Goal: Task Accomplishment & Management: Use online tool/utility

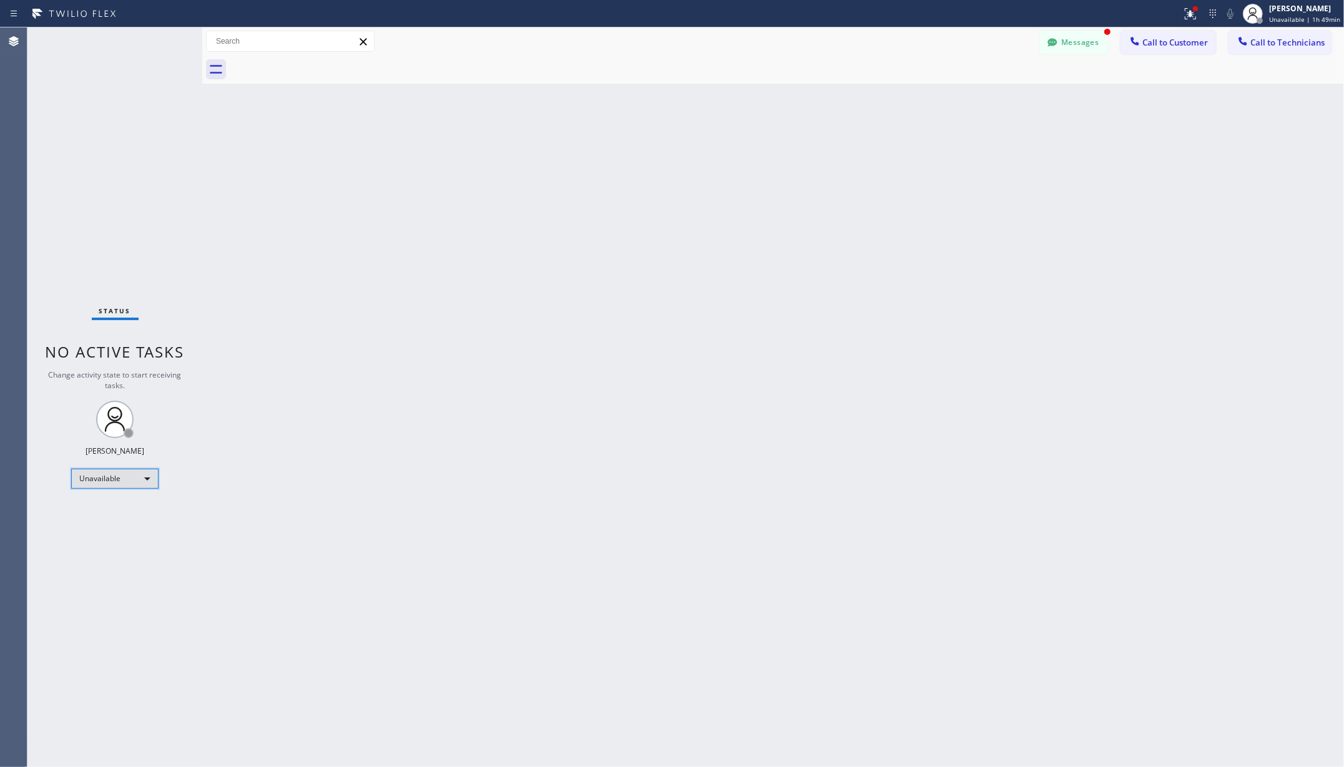
click at [112, 483] on div "Unavailable" at bounding box center [114, 479] width 87 height 20
click at [111, 513] on li "Available" at bounding box center [114, 511] width 84 height 15
click at [222, 503] on div "Back to Dashboard Change Sender ID Customers Technicians AA [PERSON_NAME] [DATE…" at bounding box center [773, 397] width 1142 height 740
click at [277, 158] on div "Back to Dashboard Change Sender ID Customers Technicians AA [PERSON_NAME] [DATE…" at bounding box center [773, 397] width 1142 height 740
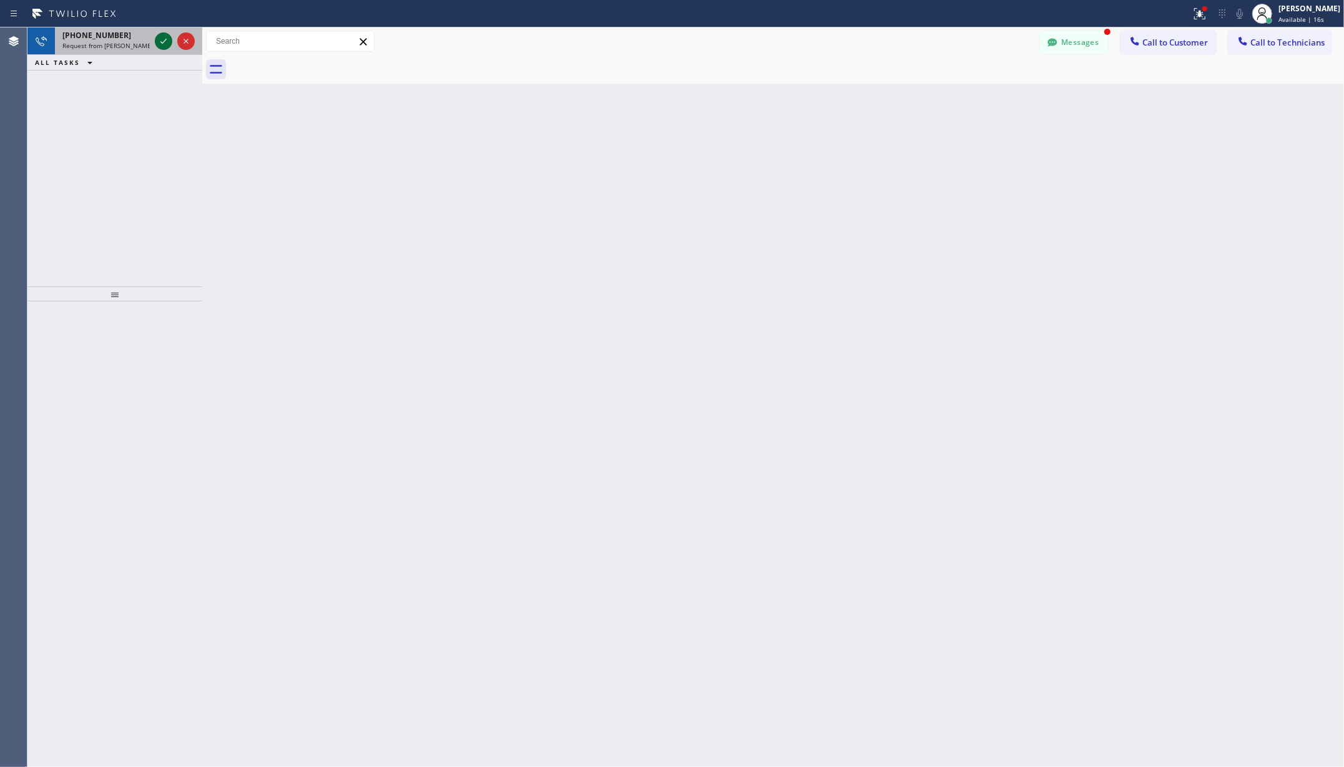
click at [169, 34] on icon at bounding box center [163, 41] width 15 height 15
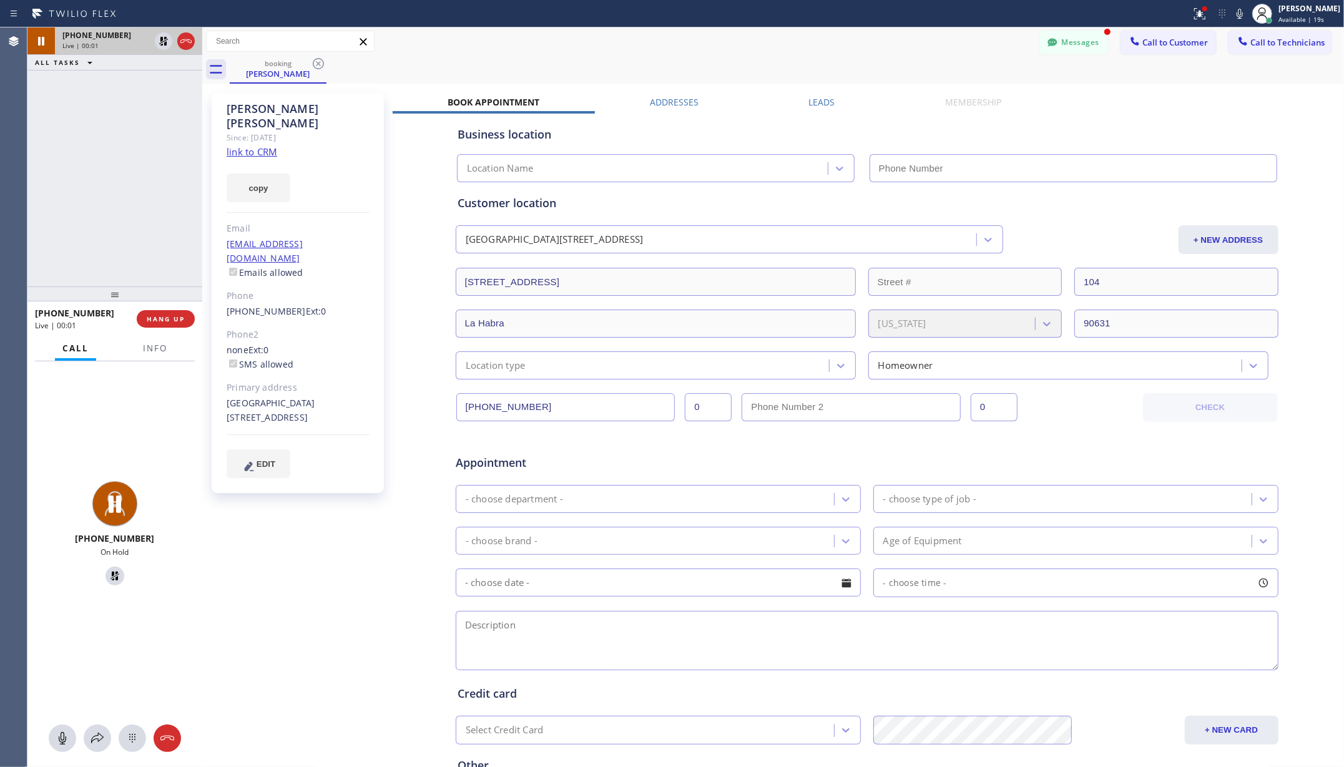
type input "[PHONE_NUMBER]"
click at [57, 742] on icon at bounding box center [62, 738] width 15 height 15
click at [59, 740] on icon at bounding box center [62, 738] width 15 height 15
click at [556, 58] on div "booking [PERSON_NAME]" at bounding box center [787, 70] width 1114 height 28
click at [61, 733] on icon at bounding box center [62, 738] width 15 height 15
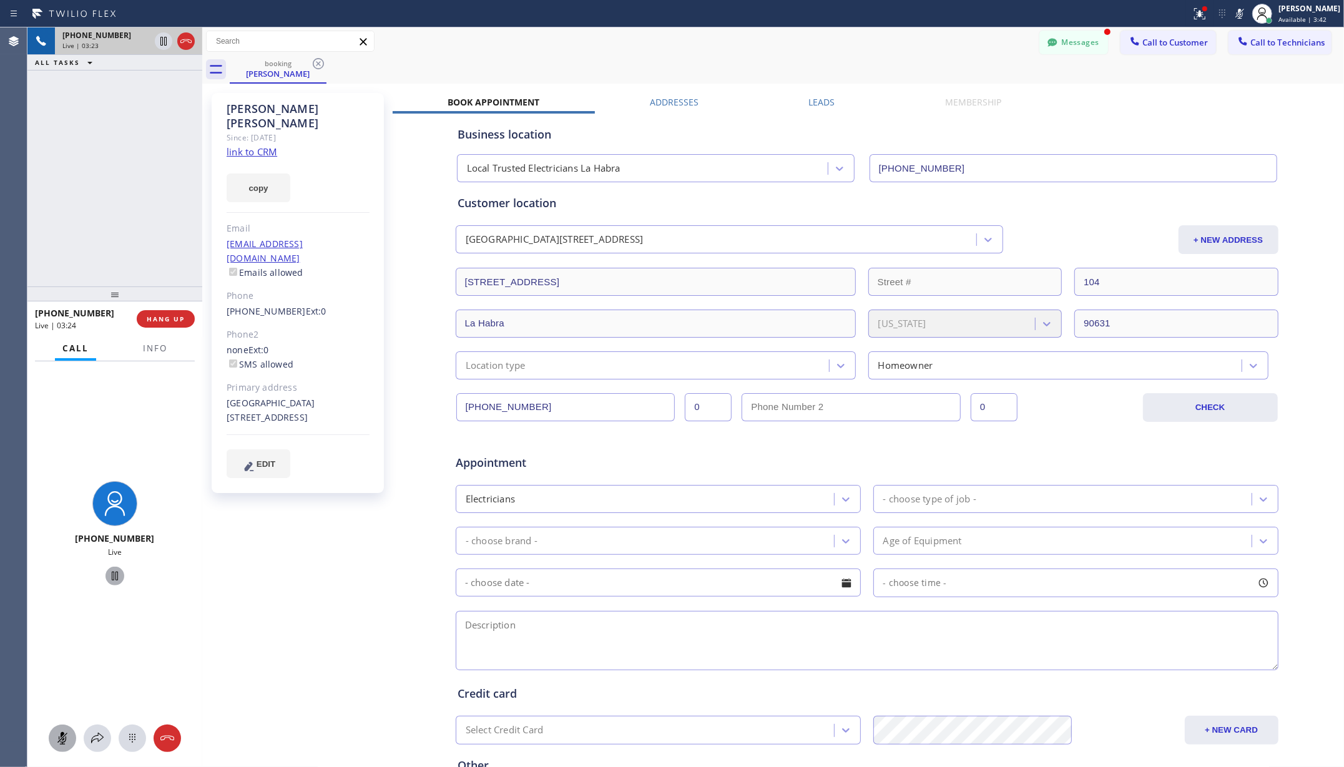
click at [107, 576] on icon at bounding box center [114, 576] width 15 height 15
click at [109, 573] on icon at bounding box center [114, 576] width 15 height 15
click at [58, 734] on icon at bounding box center [62, 738] width 15 height 15
click at [578, 68] on div "booking [PERSON_NAME]" at bounding box center [787, 70] width 1114 height 28
click at [297, 575] on div "[PERSON_NAME] Since: [DATE] link to CRM copy Email [EMAIL_ADDRESS][DOMAIN_NAME]…" at bounding box center [298, 491] width 187 height 809
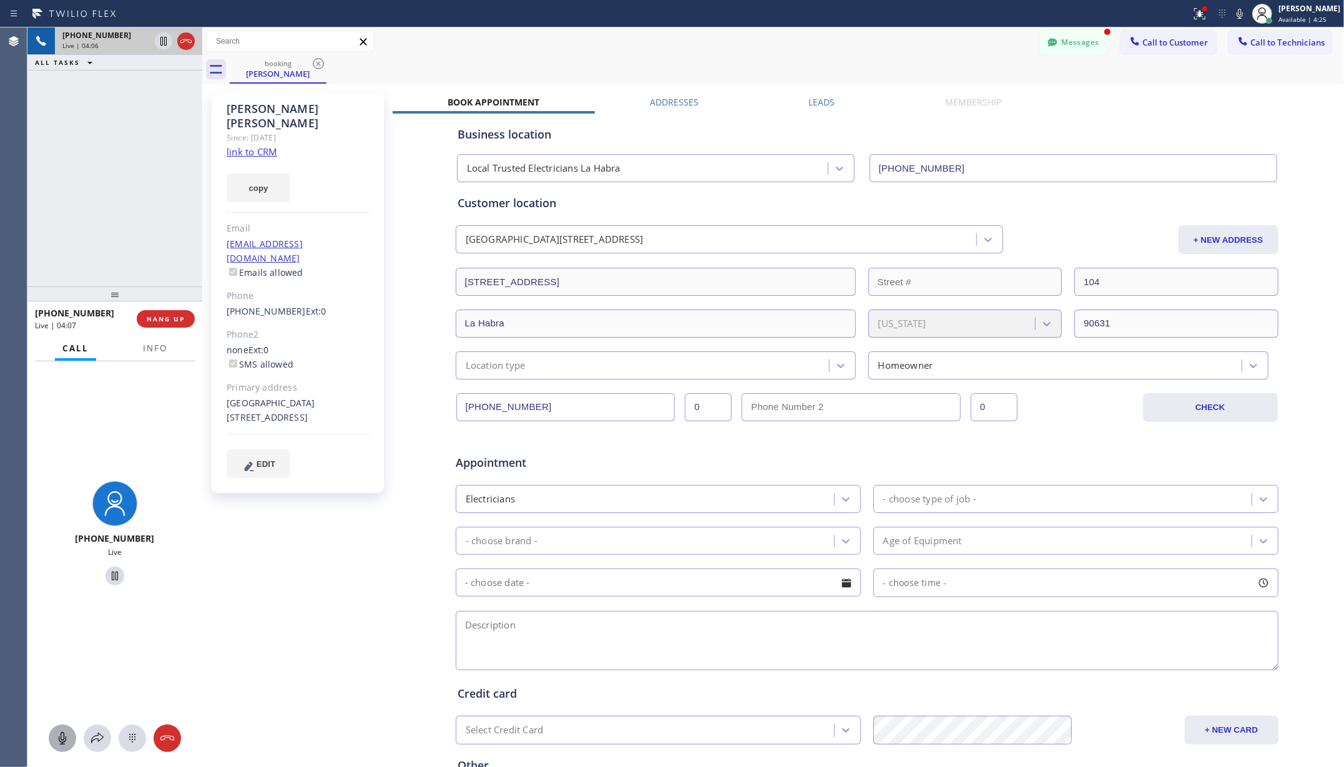
click at [805, 57] on div "booking [PERSON_NAME]" at bounding box center [787, 70] width 1114 height 28
click at [1202, 9] on icon at bounding box center [1200, 13] width 15 height 15
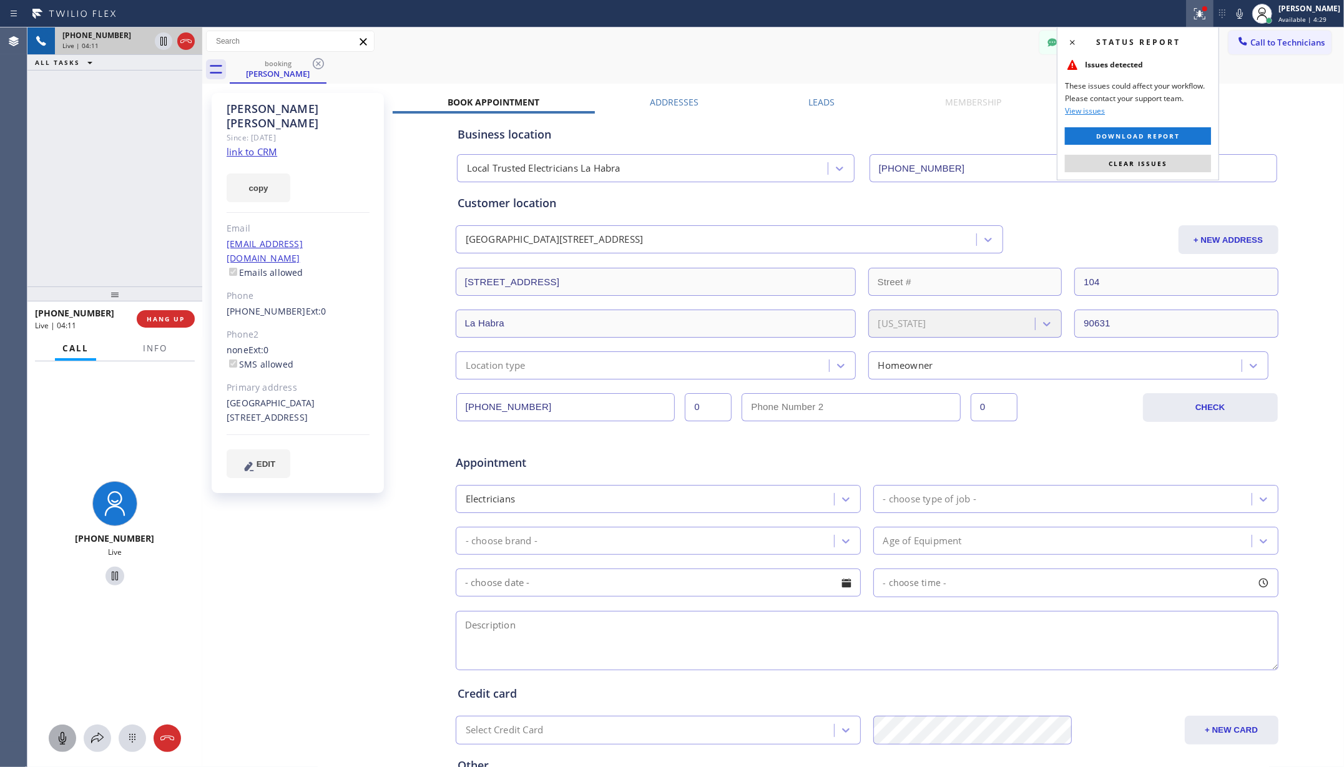
click at [887, 65] on div "booking [PERSON_NAME]" at bounding box center [787, 70] width 1114 height 28
click at [293, 582] on div "[PERSON_NAME] Since: [DATE] link to CRM copy Email [EMAIL_ADDRESS][DOMAIN_NAME]…" at bounding box center [298, 491] width 187 height 809
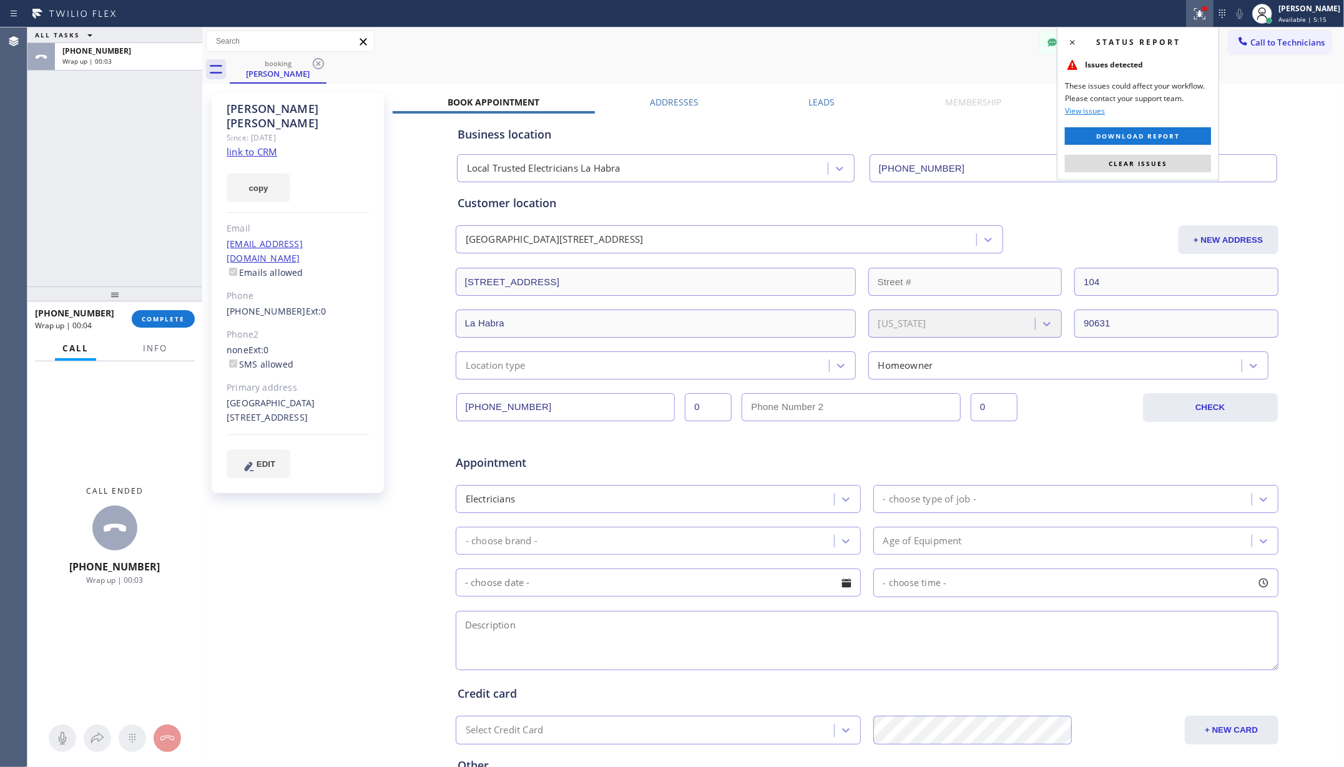
click at [167, 313] on button "COMPLETE" at bounding box center [163, 318] width 63 height 17
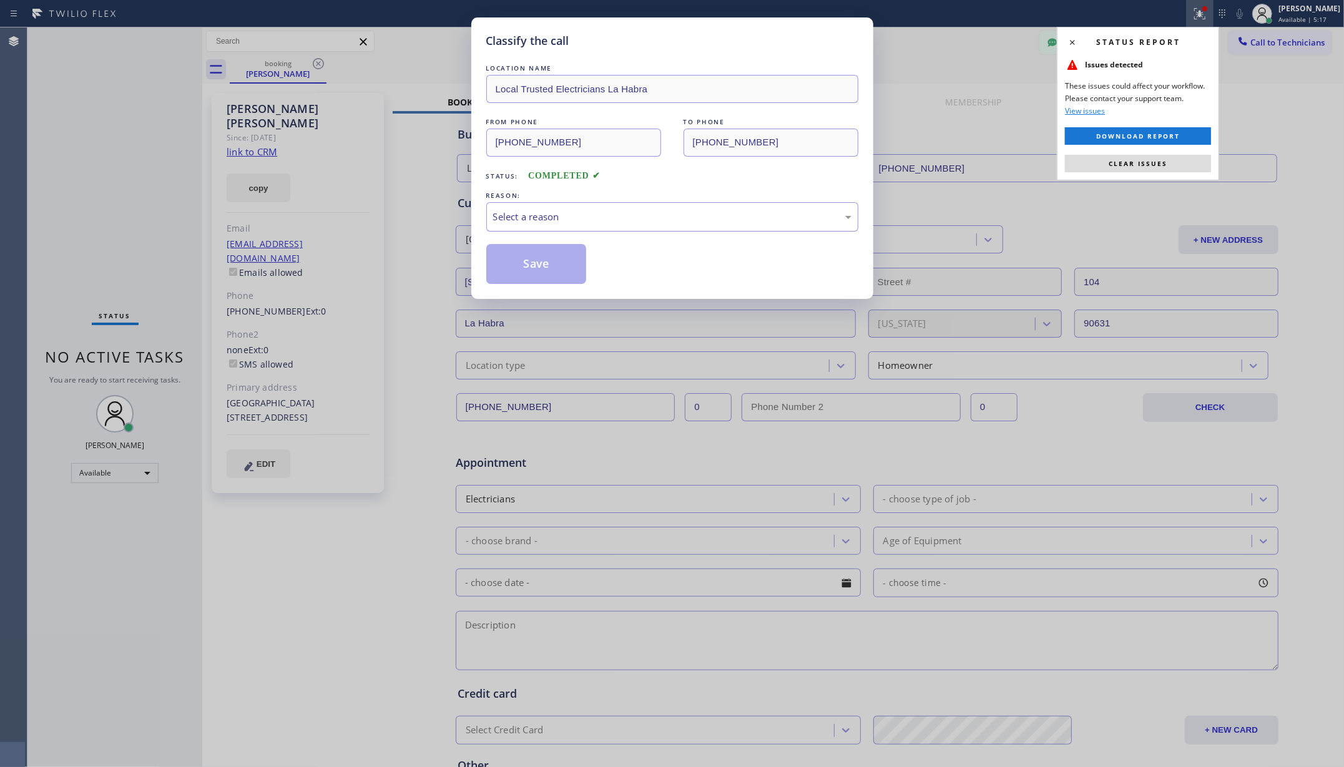
click at [647, 218] on div "Select a reason" at bounding box center [672, 217] width 358 height 14
click at [542, 262] on button "Save" at bounding box center [536, 264] width 101 height 40
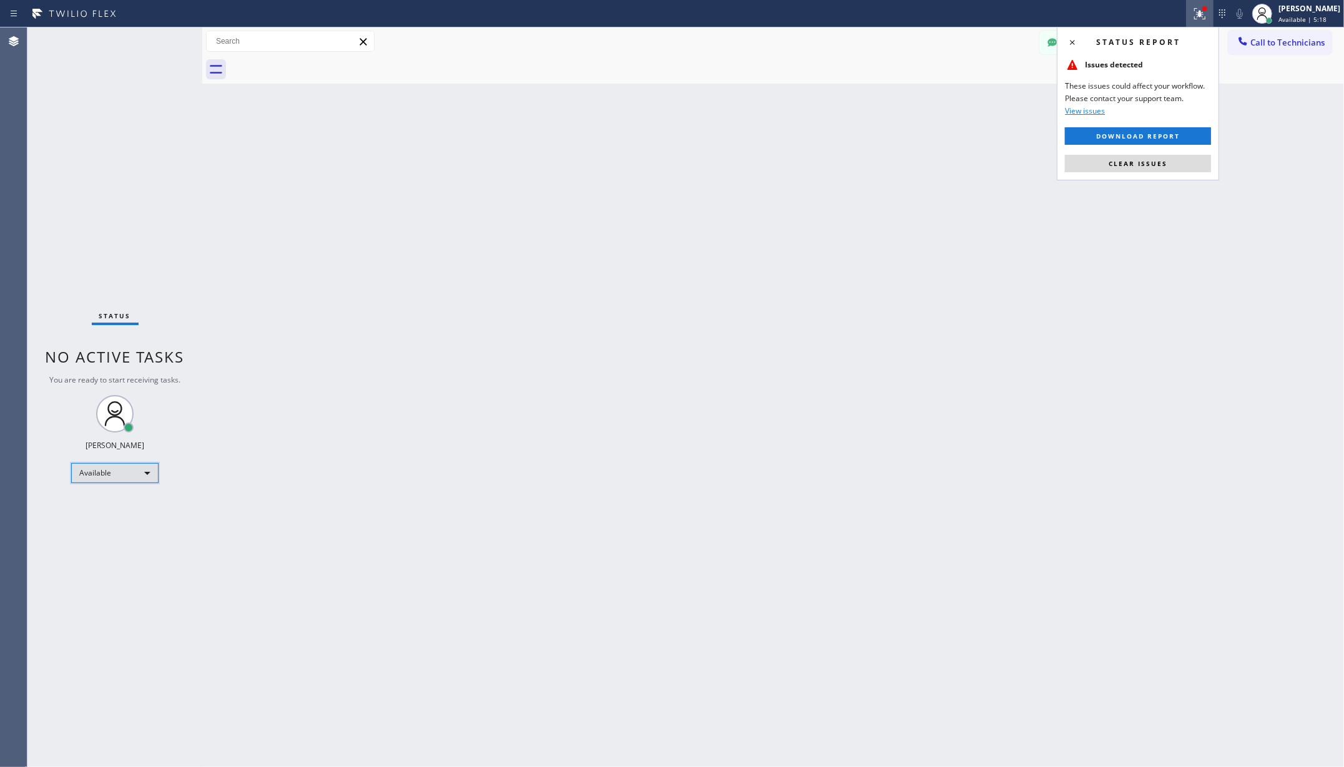
click at [131, 476] on div "Available" at bounding box center [114, 473] width 87 height 20
click at [120, 521] on li "Unavailable" at bounding box center [114, 521] width 84 height 15
click at [273, 506] on div "Back to Dashboard Change Sender ID Customers Technicians AA [PERSON_NAME] [DATE…" at bounding box center [773, 397] width 1142 height 740
click at [593, 278] on div "Back to Dashboard Change Sender ID Customers Technicians AA [PERSON_NAME] [DATE…" at bounding box center [773, 397] width 1142 height 740
click at [1134, 164] on span "Clear issues" at bounding box center [1138, 163] width 59 height 9
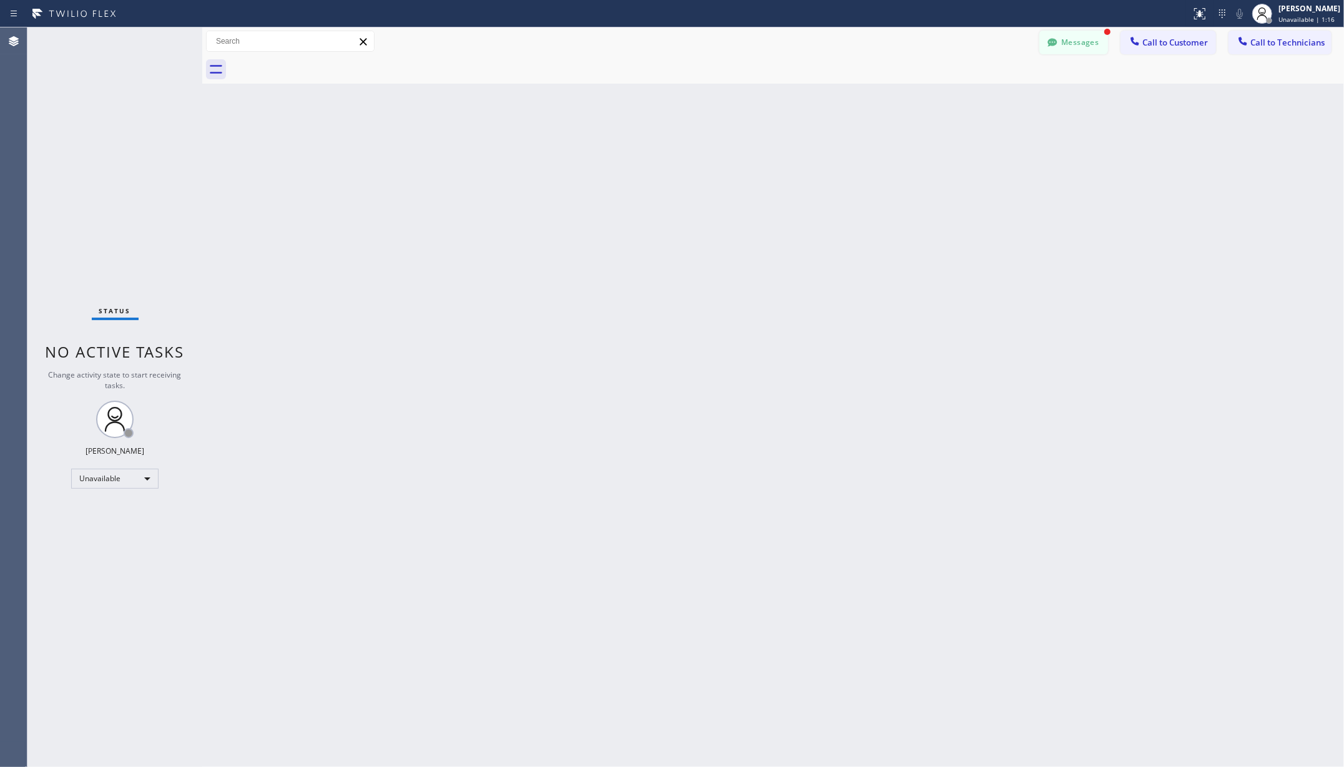
click at [1075, 53] on button "Messages" at bounding box center [1074, 43] width 69 height 24
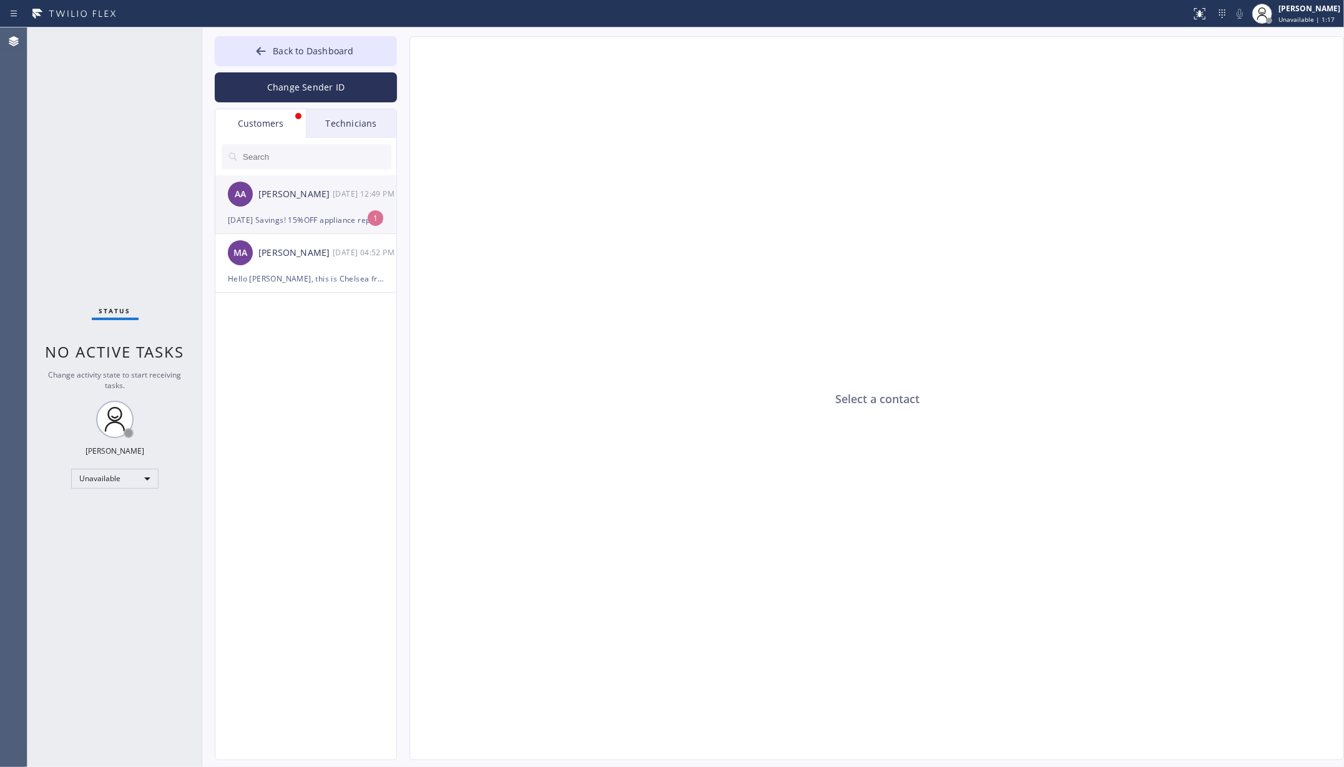
click at [320, 207] on div "AA [PERSON_NAME] [DATE] 12:49 PM" at bounding box center [306, 193] width 182 height 37
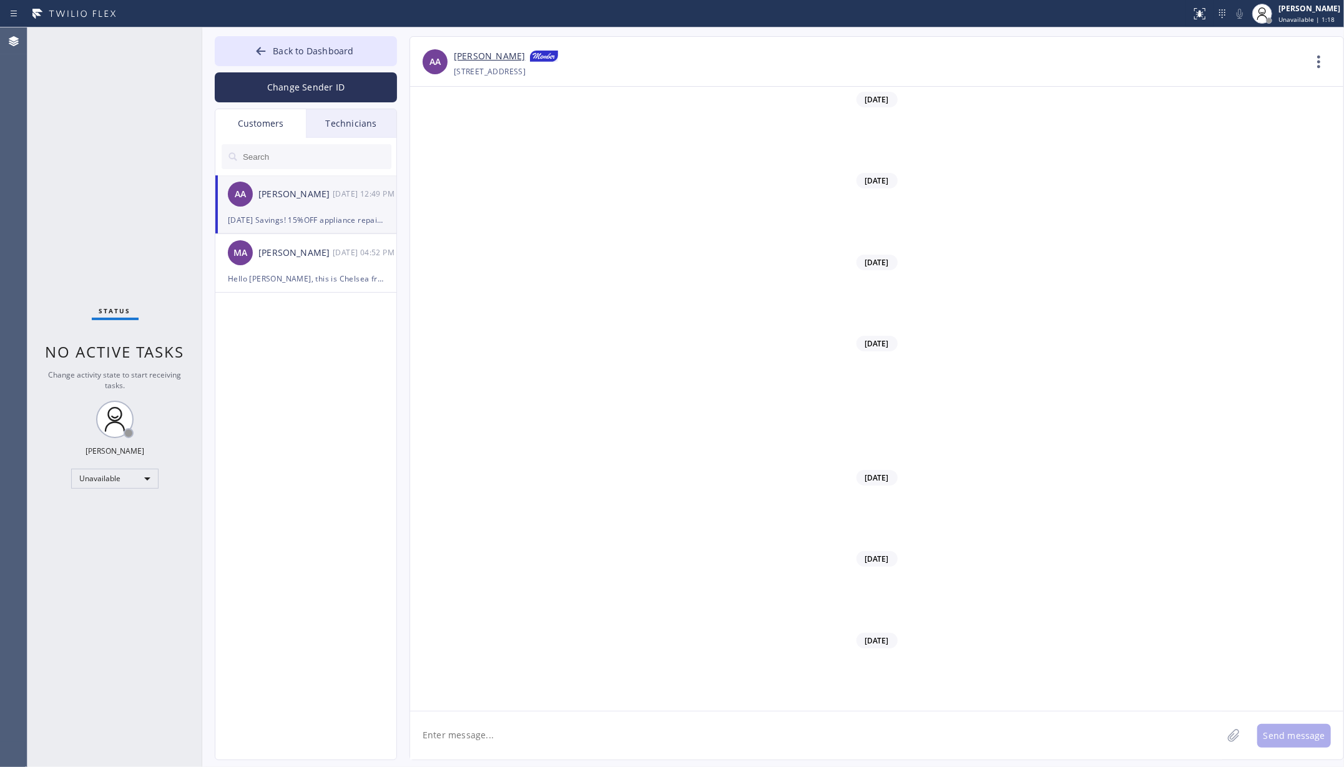
scroll to position [8575, 0]
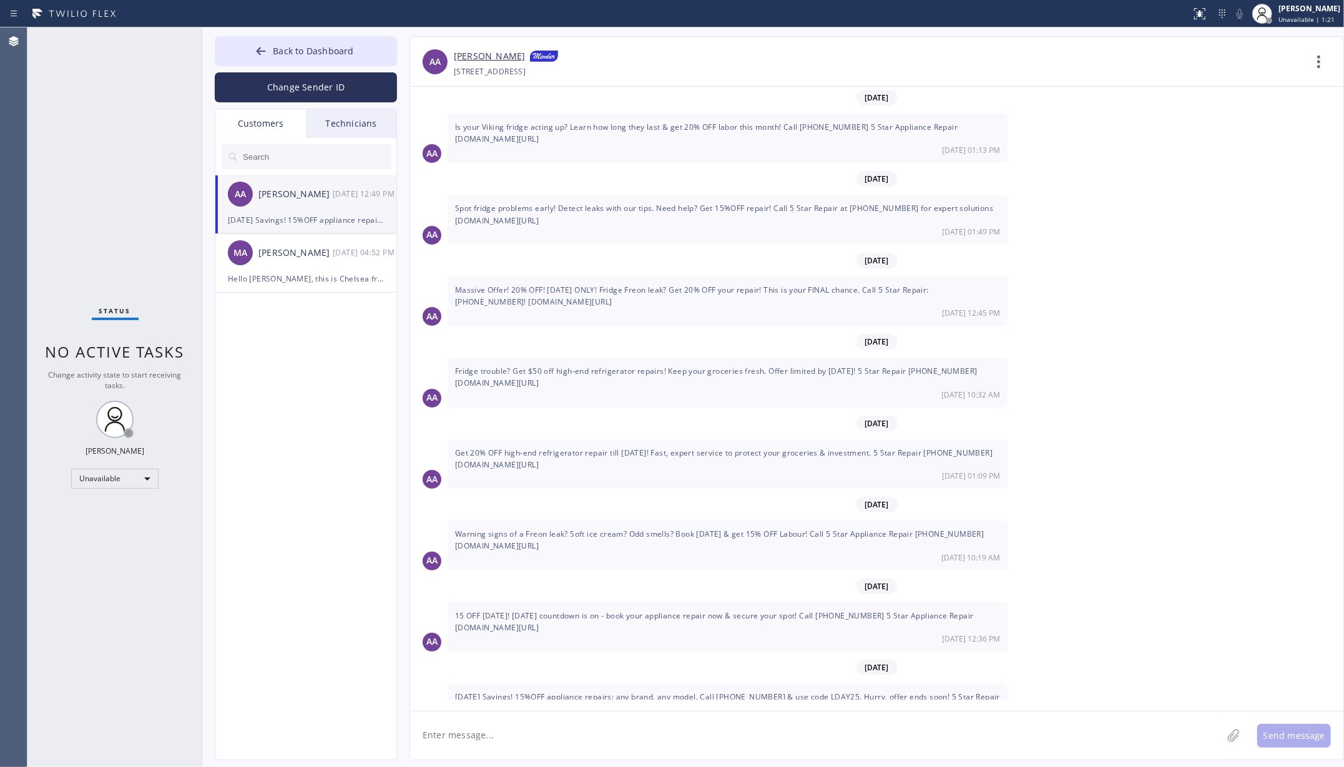
click at [280, 51] on span "Back to Dashboard" at bounding box center [313, 51] width 81 height 12
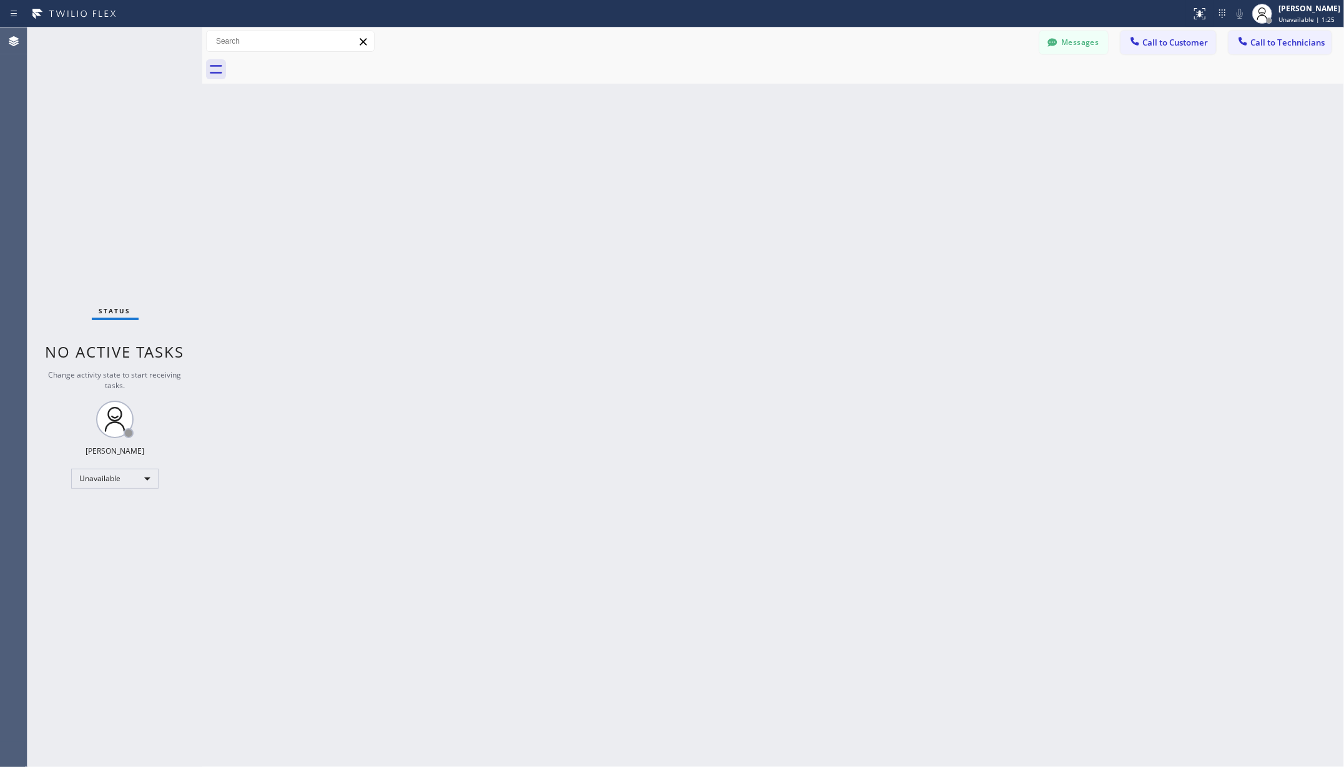
click at [708, 438] on div "Back to Dashboard Change Sender ID Customers Technicians AA [PERSON_NAME] [DATE…" at bounding box center [773, 397] width 1142 height 740
click at [106, 482] on div "Unavailable" at bounding box center [114, 479] width 87 height 20
click at [106, 515] on li "Available" at bounding box center [114, 511] width 84 height 15
click at [317, 492] on div "Back to Dashboard Change Sender ID Customers Technicians AA [PERSON_NAME] [DATE…" at bounding box center [773, 397] width 1142 height 740
click at [942, 611] on div "Back to Dashboard Change Sender ID Customers Technicians AA [PERSON_NAME] [DATE…" at bounding box center [773, 397] width 1142 height 740
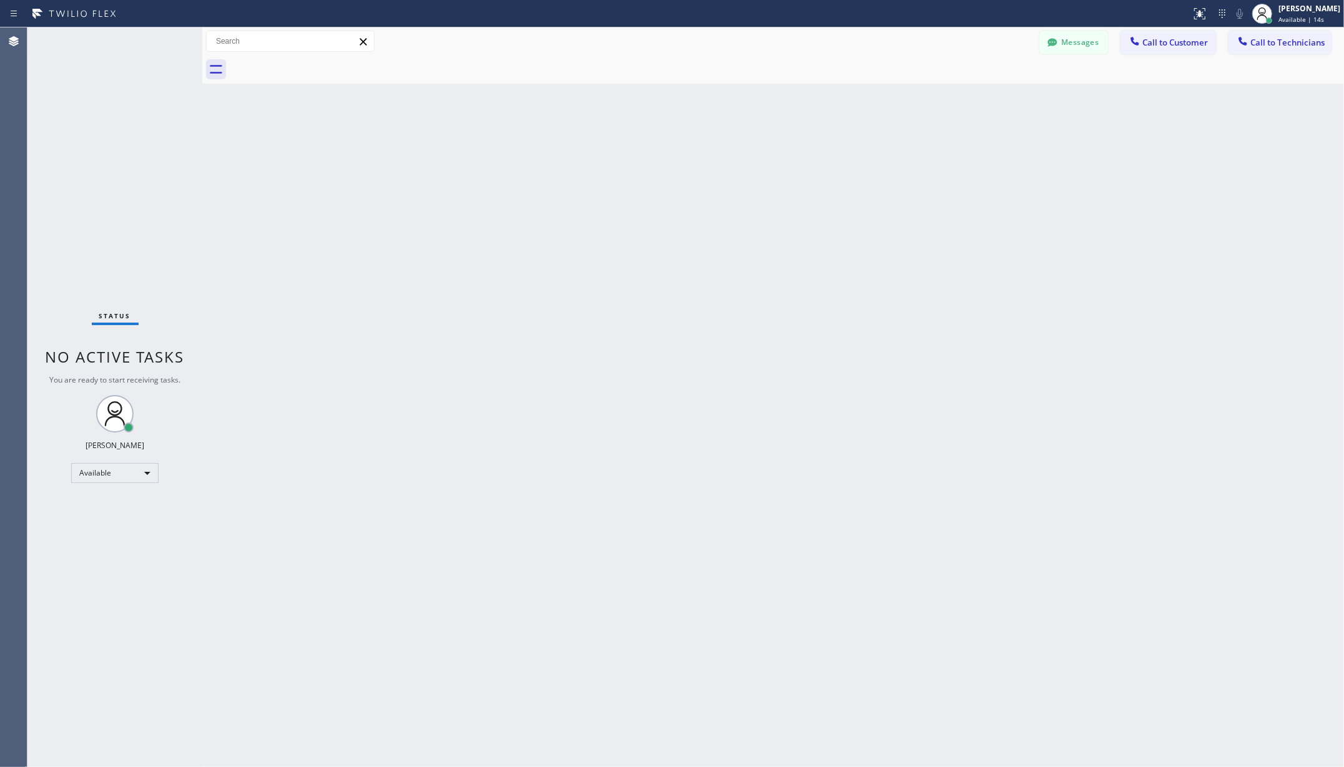
click at [336, 440] on div "Back to Dashboard Change Sender ID Customers Technicians AA [PERSON_NAME] [DATE…" at bounding box center [773, 397] width 1142 height 740
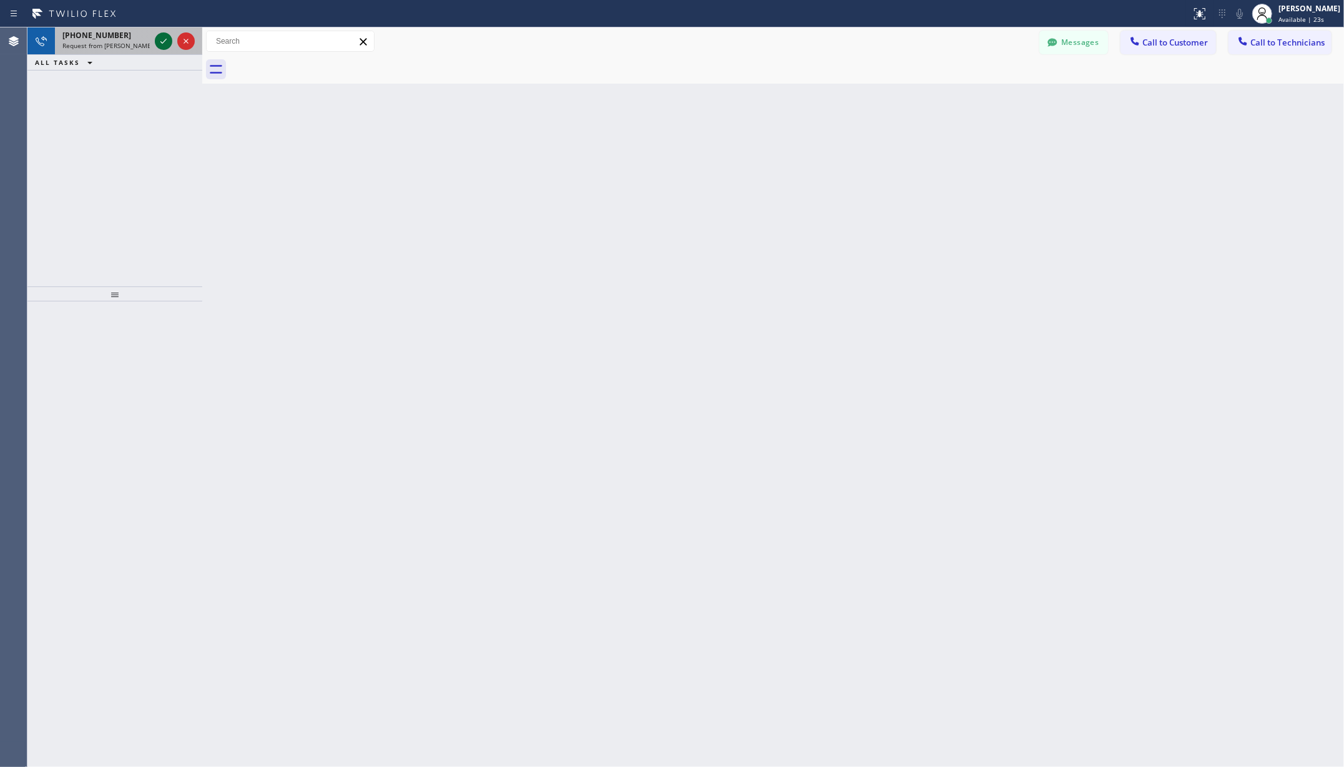
click at [162, 43] on icon at bounding box center [163, 41] width 6 height 5
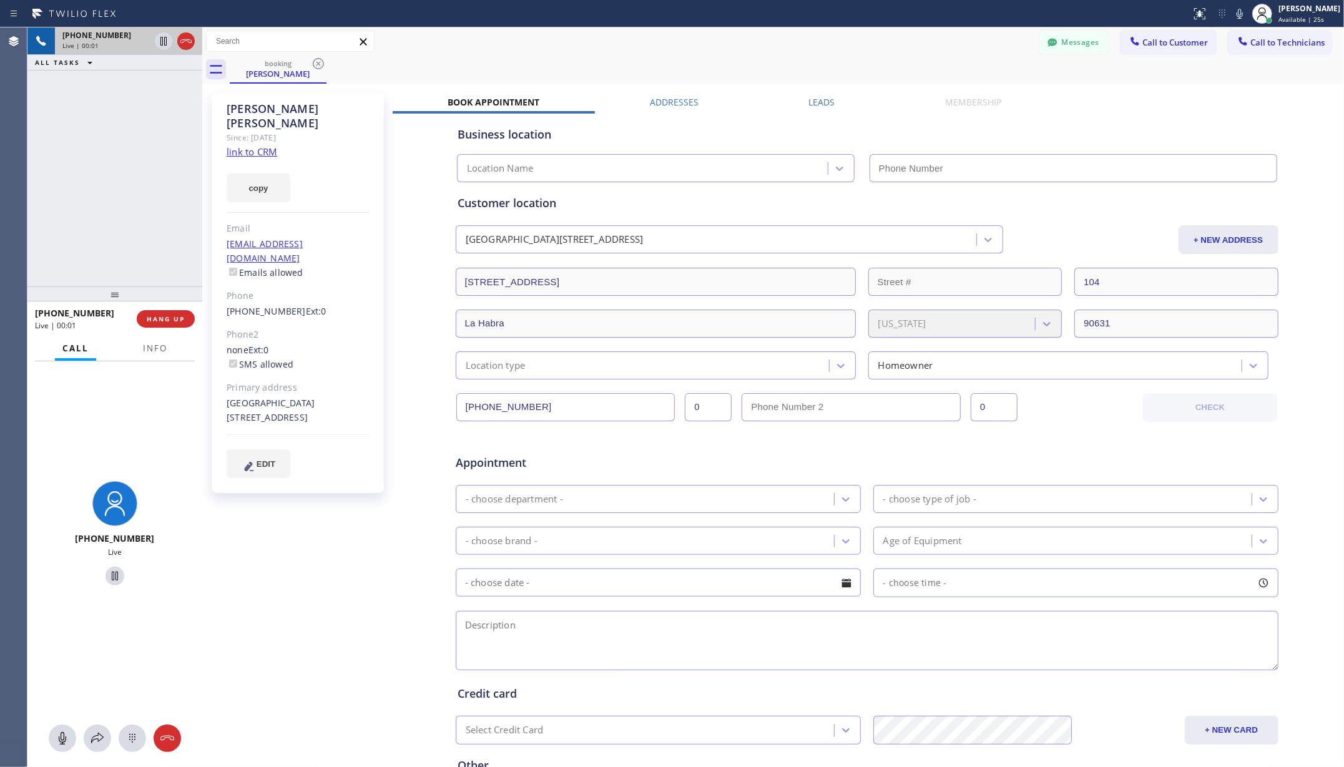
type input "[PHONE_NUMBER]"
click at [265, 145] on link "link to CRM" at bounding box center [252, 151] width 51 height 12
click at [268, 546] on div "[PERSON_NAME] Since: [DATE] link to CRM copy Email [EMAIL_ADDRESS][DOMAIN_NAME]…" at bounding box center [298, 491] width 187 height 809
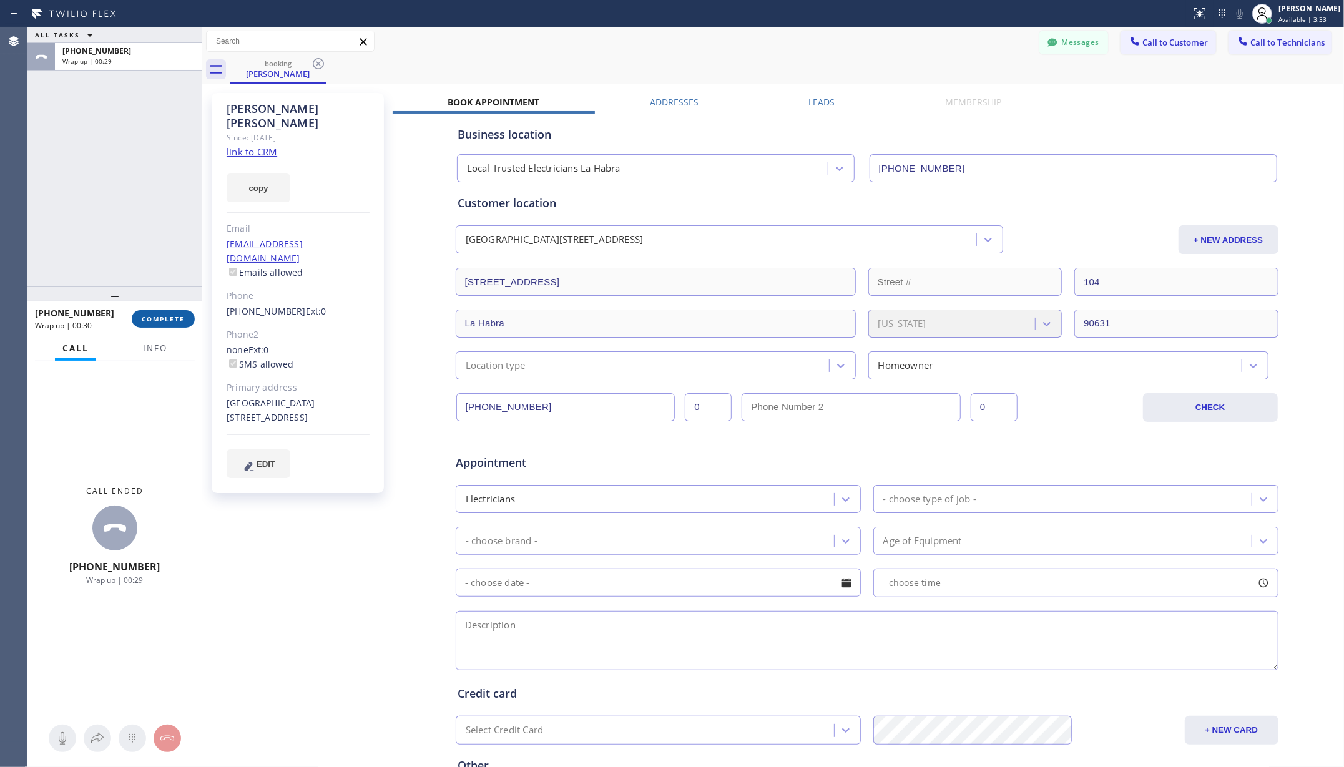
click at [160, 315] on span "COMPLETE" at bounding box center [163, 319] width 43 height 9
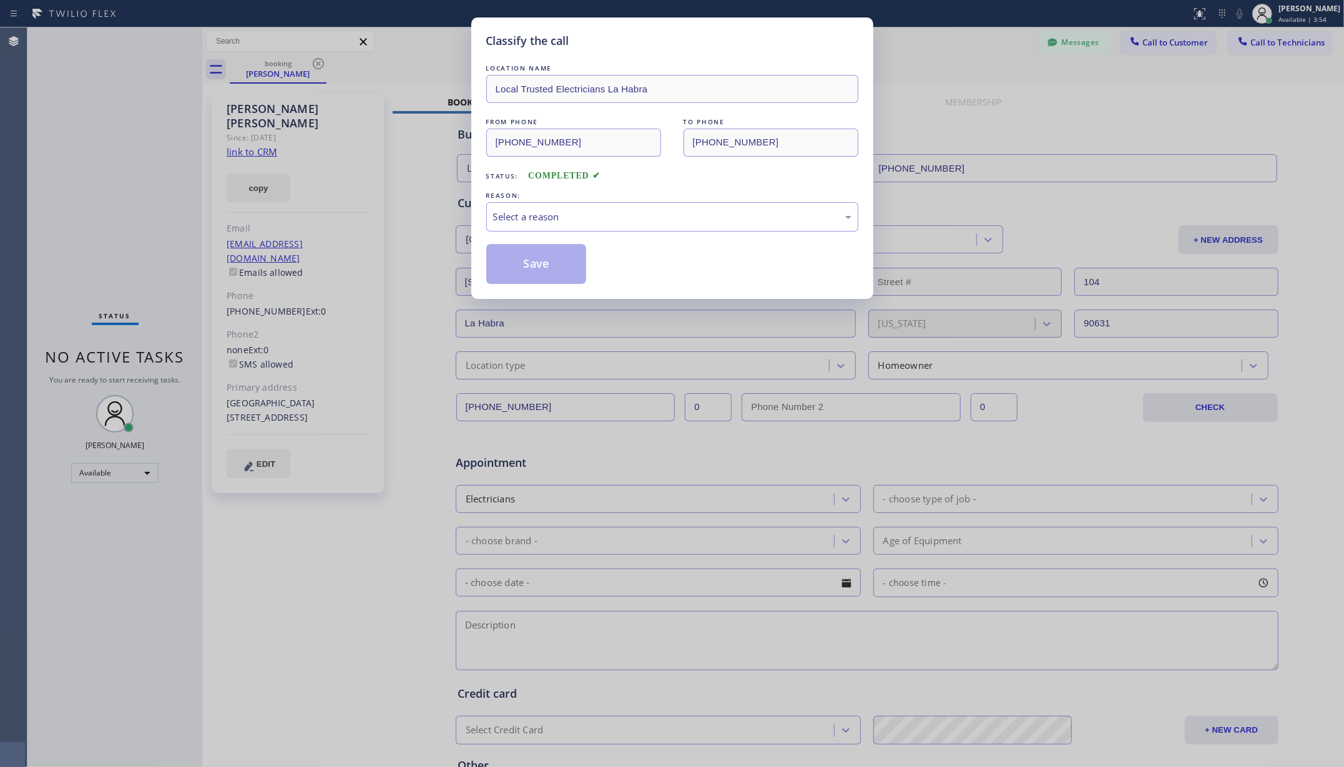
click at [616, 58] on div "LOCATION NAME Local Trusted Electricians La Habra FROM PHONE [PHONE_NUMBER] TO …" at bounding box center [672, 166] width 372 height 235
click at [605, 229] on div "Select a reason" at bounding box center [672, 216] width 372 height 29
click at [556, 263] on button "Save" at bounding box center [536, 264] width 101 height 40
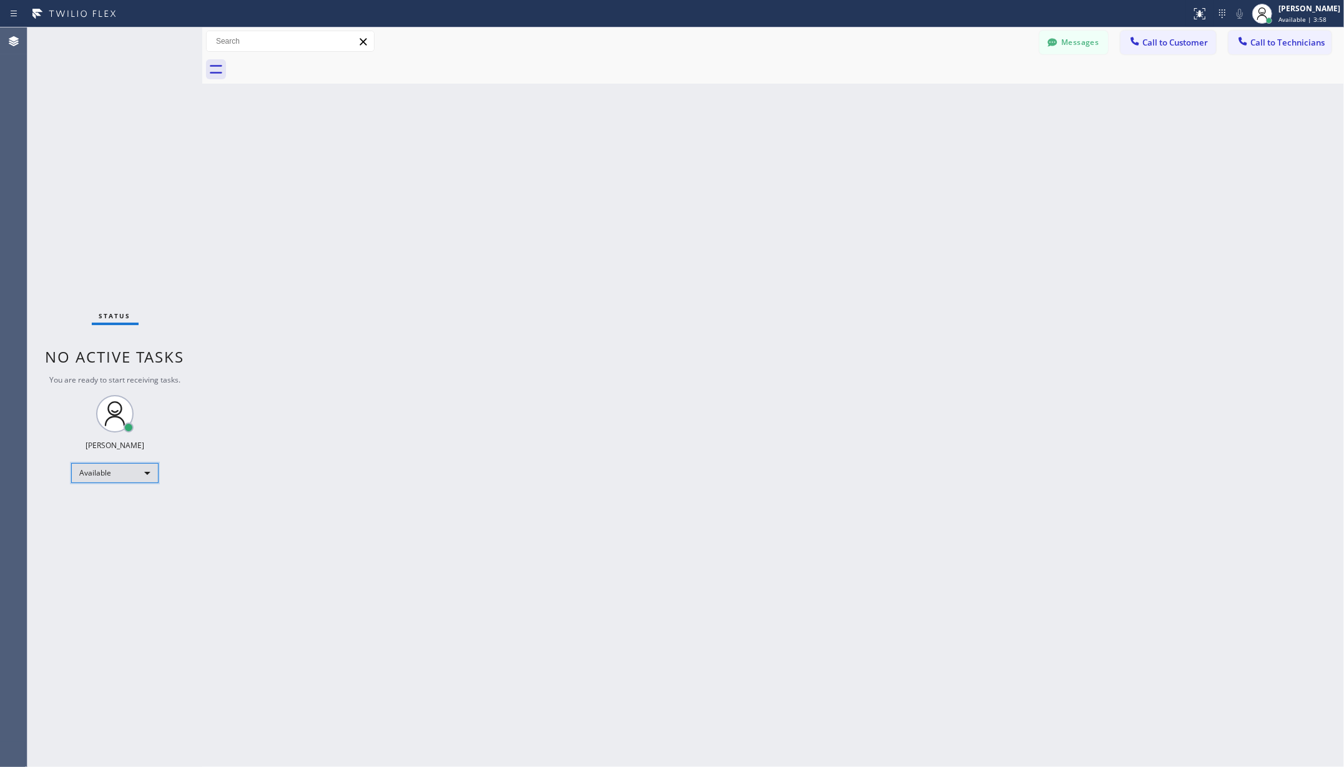
click at [154, 470] on div "Available" at bounding box center [114, 473] width 87 height 20
click at [122, 525] on li "Unavailable" at bounding box center [114, 521] width 84 height 15
click at [328, 495] on div "Back to Dashboard Change Sender ID Customers Technicians AA [PERSON_NAME] [DATE…" at bounding box center [773, 397] width 1142 height 740
click at [209, 627] on div "Back to Dashboard Change Sender ID Customers Technicians AA [PERSON_NAME] [DATE…" at bounding box center [773, 397] width 1142 height 740
click at [651, 237] on div "Back to Dashboard Change Sender ID Customers Technicians AA [PERSON_NAME] [DATE…" at bounding box center [773, 397] width 1142 height 740
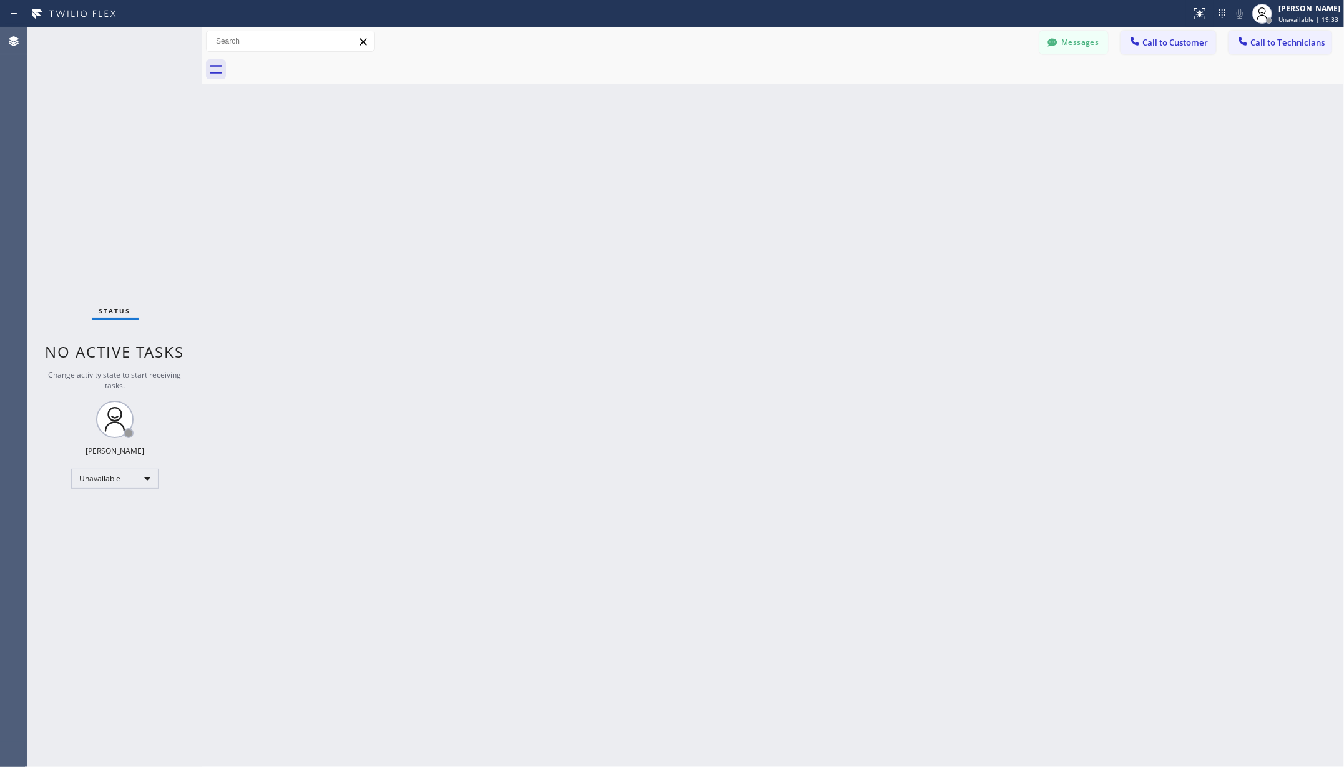
click at [1147, 179] on div "Back to Dashboard Change Sender ID Customers Technicians AA [PERSON_NAME] [DATE…" at bounding box center [773, 397] width 1142 height 740
click at [1307, 16] on span "Unavailable | 19:34" at bounding box center [1309, 19] width 60 height 9
click at [1255, 113] on button "Log out" at bounding box center [1281, 120] width 125 height 27
click at [932, 192] on div "Back to Dashboard Change Sender ID Customers Technicians AA [PERSON_NAME] [DATE…" at bounding box center [773, 397] width 1142 height 740
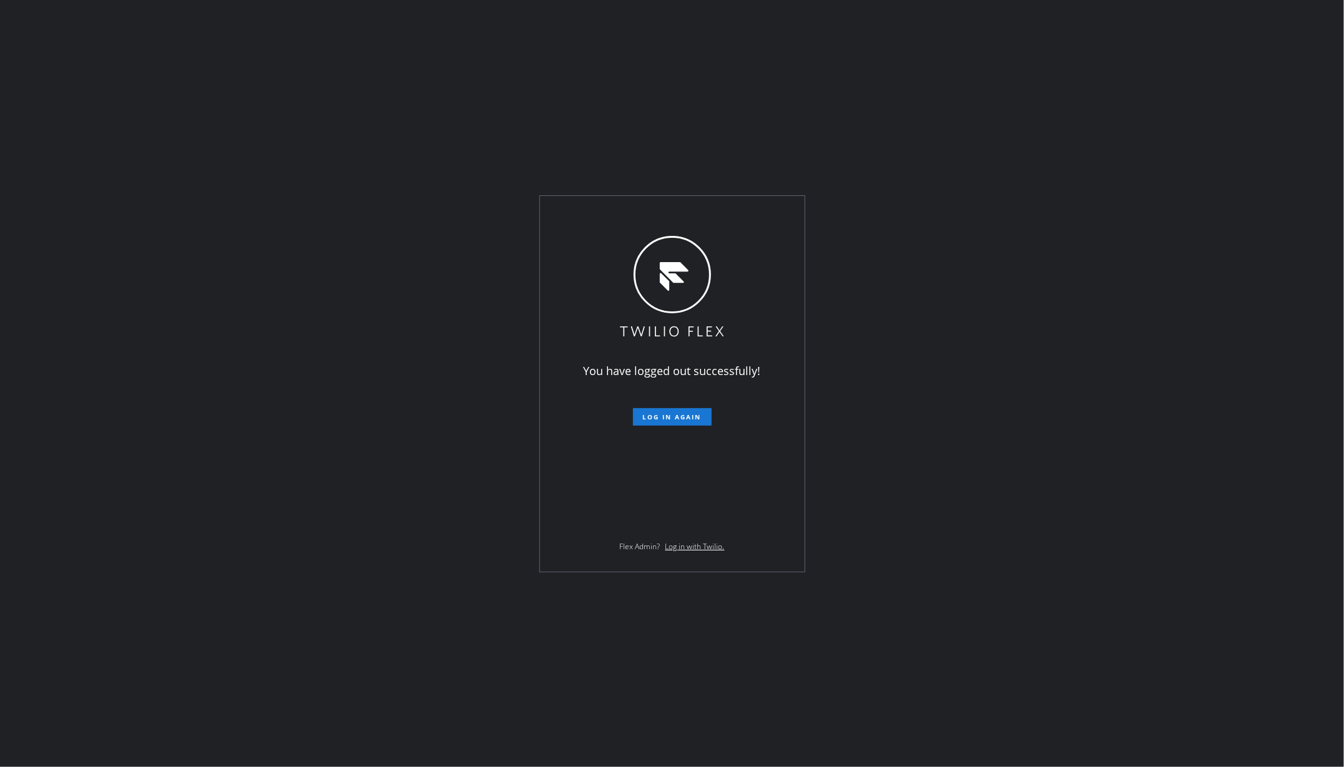
click at [643, 403] on form "Log in again" at bounding box center [672, 411] width 217 height 27
click at [985, 295] on div "You have logged out successfully! Log in again Flex Admin? Log in with Twilio." at bounding box center [672, 383] width 1344 height 767
click at [206, 226] on div "You have logged out successfully! Log in again Flex Admin? Log in with Twilio." at bounding box center [672, 383] width 1344 height 767
click at [200, 450] on div "You have logged out successfully! Log in again Flex Admin? Log in with Twilio." at bounding box center [672, 383] width 1344 height 767
click at [221, 350] on div "You have logged out successfully! Log in again Flex Admin? Log in with Twilio." at bounding box center [672, 383] width 1344 height 767
